Goal: Information Seeking & Learning: Learn about a topic

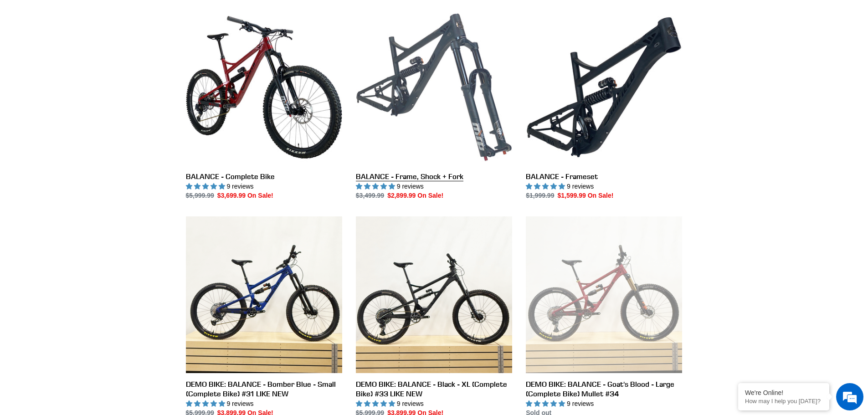
scroll to position [273, 0]
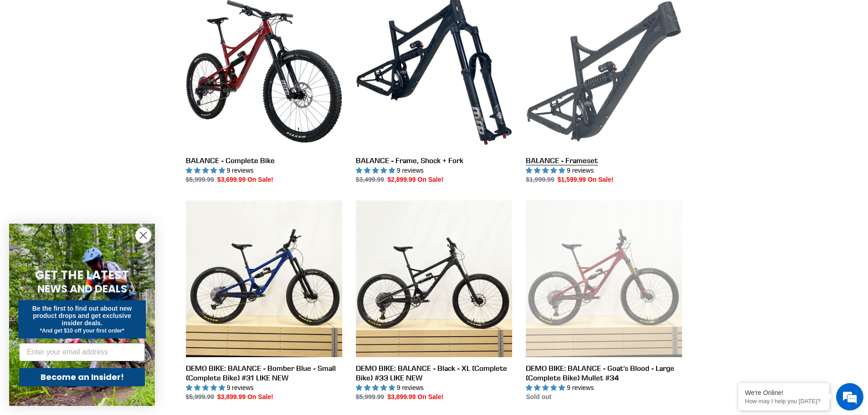
click at [578, 105] on link "BALANCE - Frameset" at bounding box center [604, 89] width 156 height 192
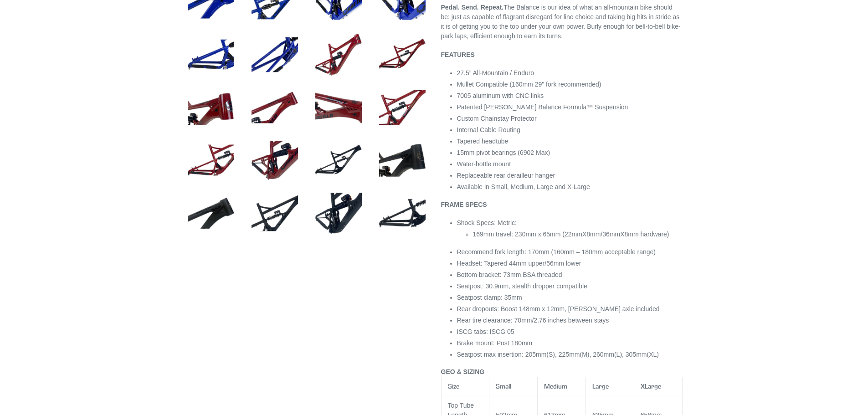
select select "highest-rating"
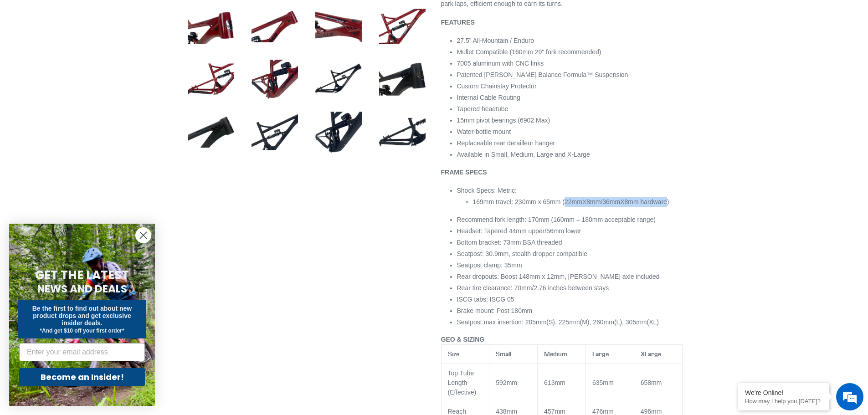
drag, startPoint x: 565, startPoint y: 212, endPoint x: 667, endPoint y: 215, distance: 102.2
click at [667, 206] on span "169mm travel: 230mm x 65mm (22mmX8mm/36mmX8mm hardware)" at bounding box center [571, 201] width 196 height 7
copy span "22mmX8mm/36mmX8mm hardware"
click at [665, 114] on li "Tapered headtube" at bounding box center [570, 109] width 226 height 10
